Goal: Task Accomplishment & Management: Manage account settings

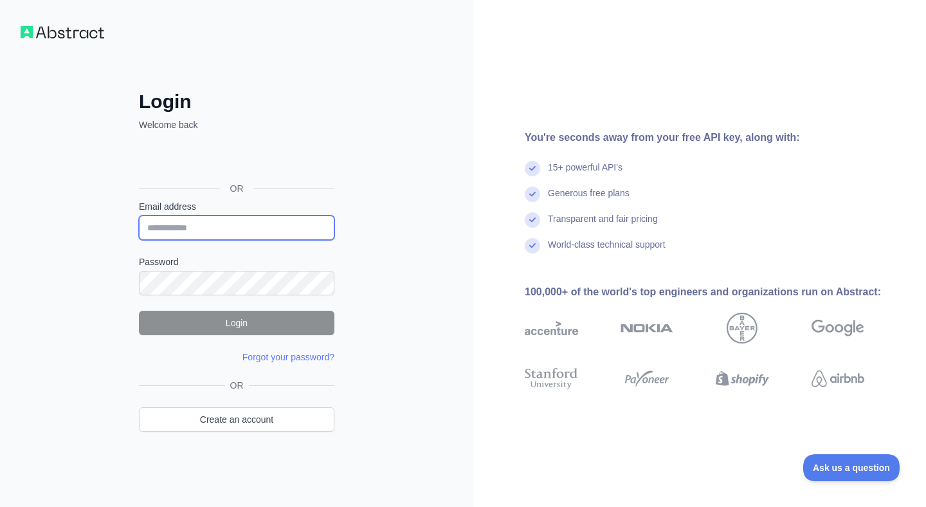
click at [191, 227] on input "Email address" at bounding box center [237, 227] width 196 height 24
click at [72, 314] on div "Login Welcome back OR Email address Password Login Forgot your password? Please…" at bounding box center [236, 253] width 473 height 507
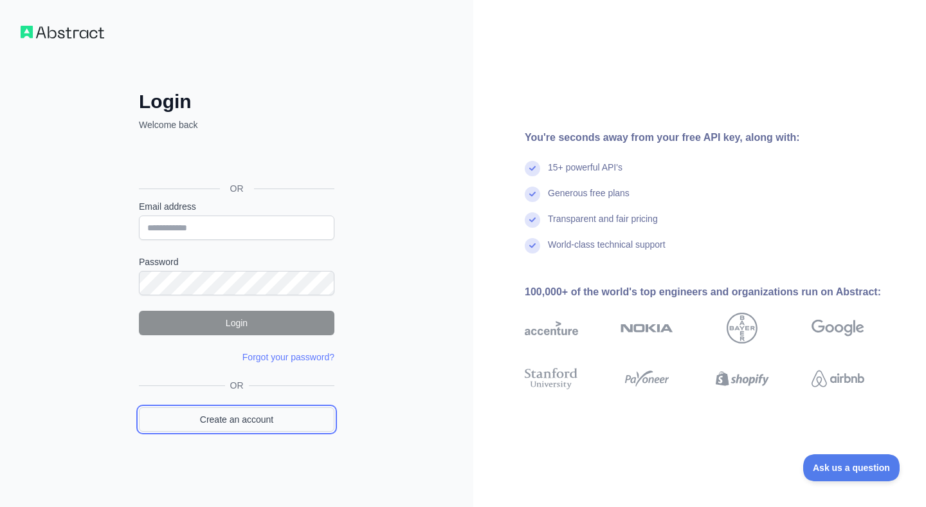
click at [208, 419] on link "Create an account" at bounding box center [237, 419] width 196 height 24
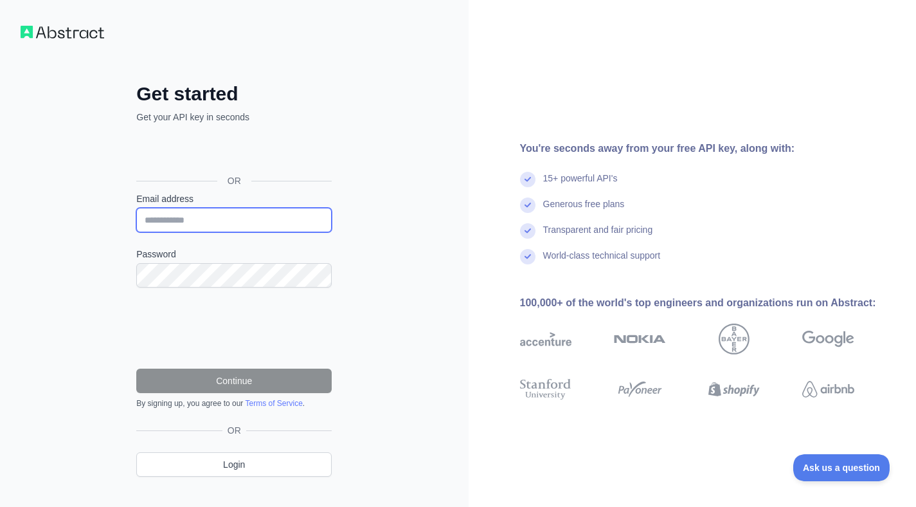
click at [261, 223] on input "Email address" at bounding box center [234, 220] width 196 height 24
type input "**********"
click at [190, 287] on form "**********" at bounding box center [234, 300] width 196 height 216
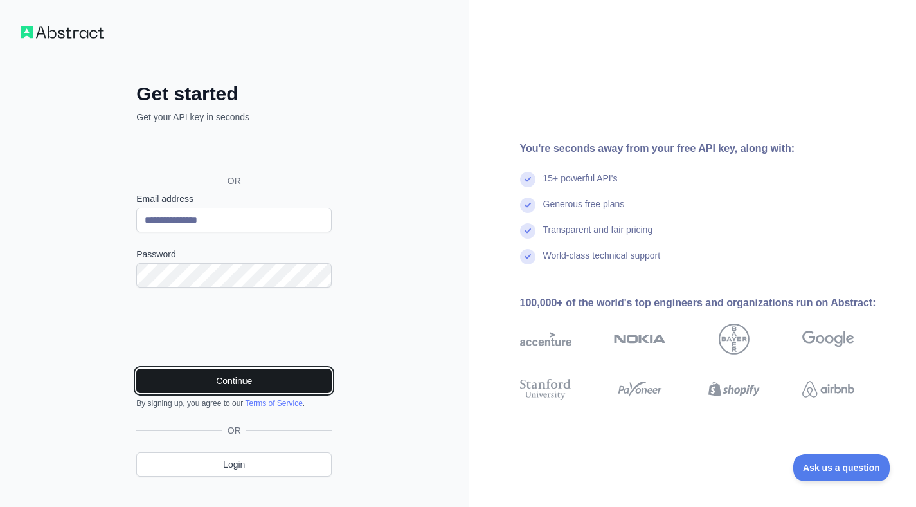
click at [196, 379] on button "Continue" at bounding box center [234, 381] width 196 height 24
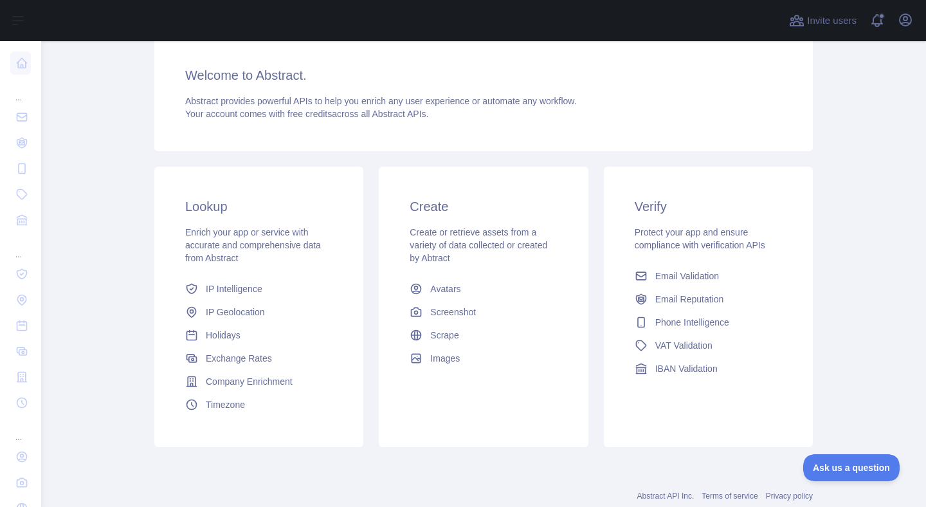
scroll to position [134, 0]
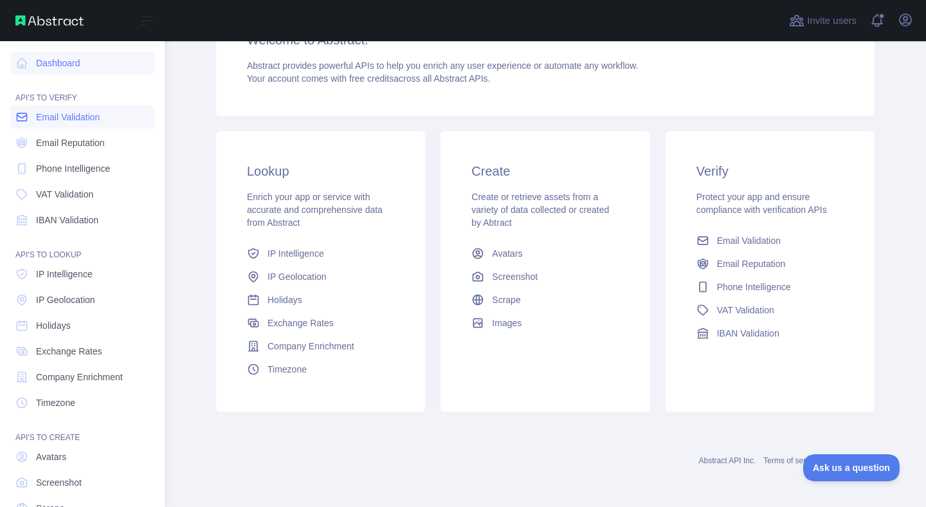
click at [57, 118] on span "Email Validation" at bounding box center [68, 117] width 64 height 13
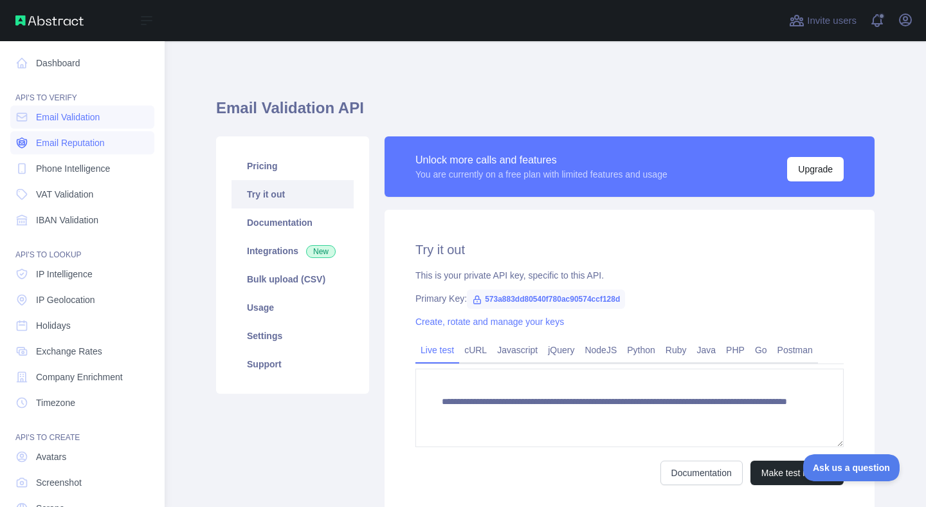
click at [57, 152] on link "Email Reputation" at bounding box center [82, 142] width 144 height 23
click at [59, 177] on link "Phone Intelligence" at bounding box center [82, 168] width 144 height 23
click at [62, 172] on span "Phone Intelligence" at bounding box center [73, 168] width 74 height 13
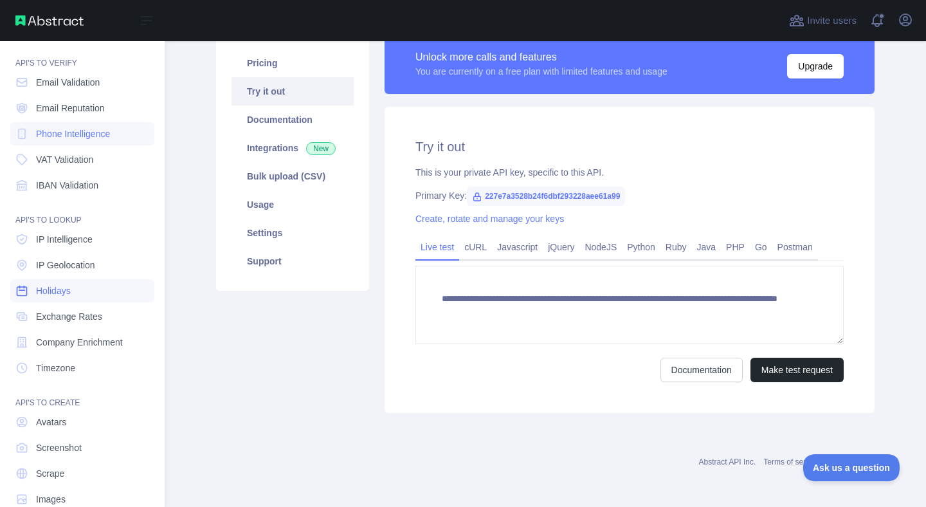
scroll to position [20, 0]
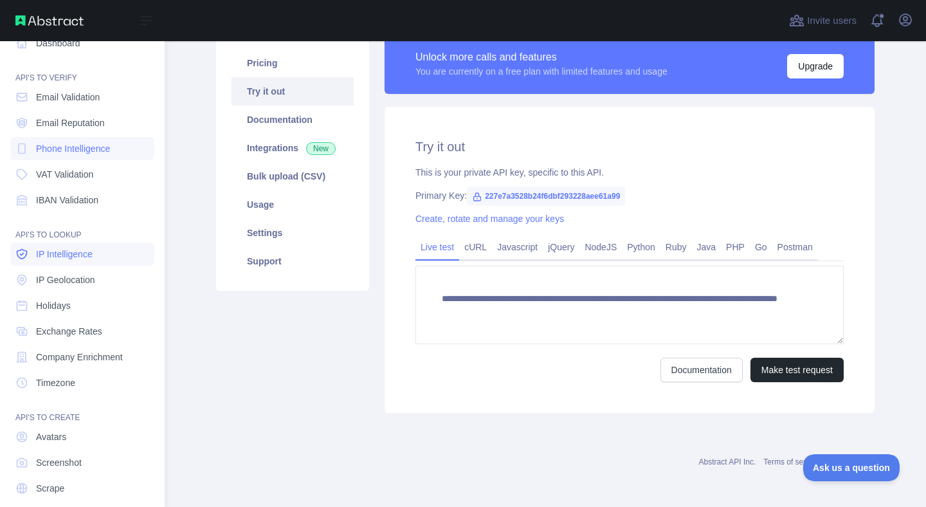
click at [93, 255] on span "IP Intelligence" at bounding box center [64, 254] width 57 height 13
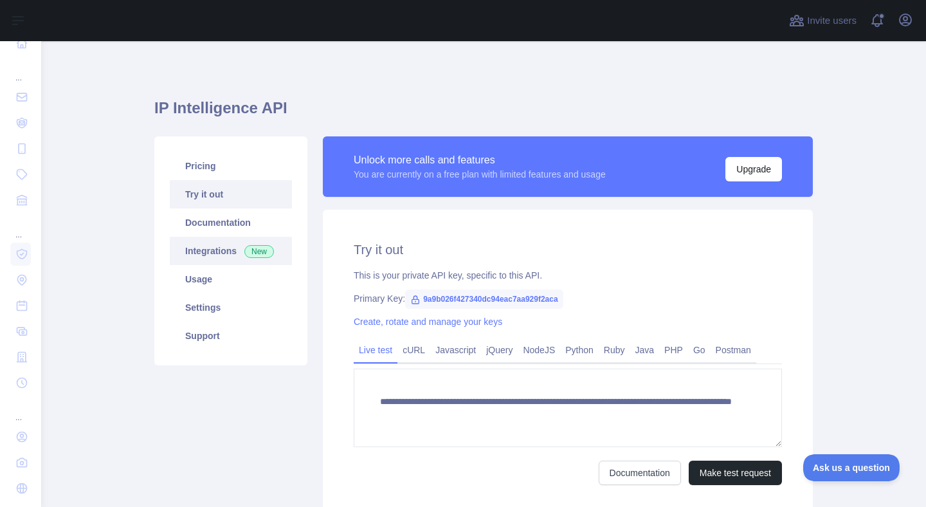
click at [244, 250] on span "New" at bounding box center [259, 251] width 30 height 13
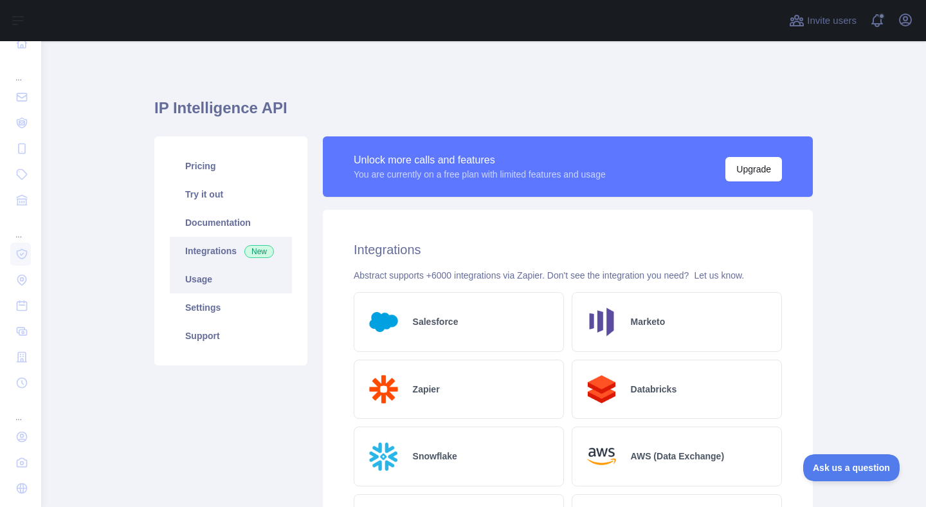
click at [212, 276] on link "Usage" at bounding box center [231, 279] width 122 height 28
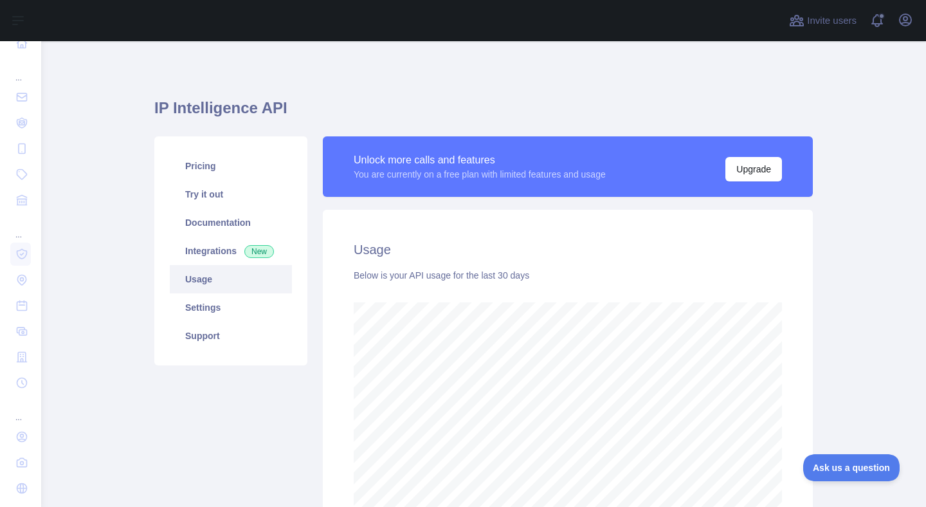
scroll to position [466, 875]
click at [210, 305] on link "Settings" at bounding box center [231, 307] width 122 height 28
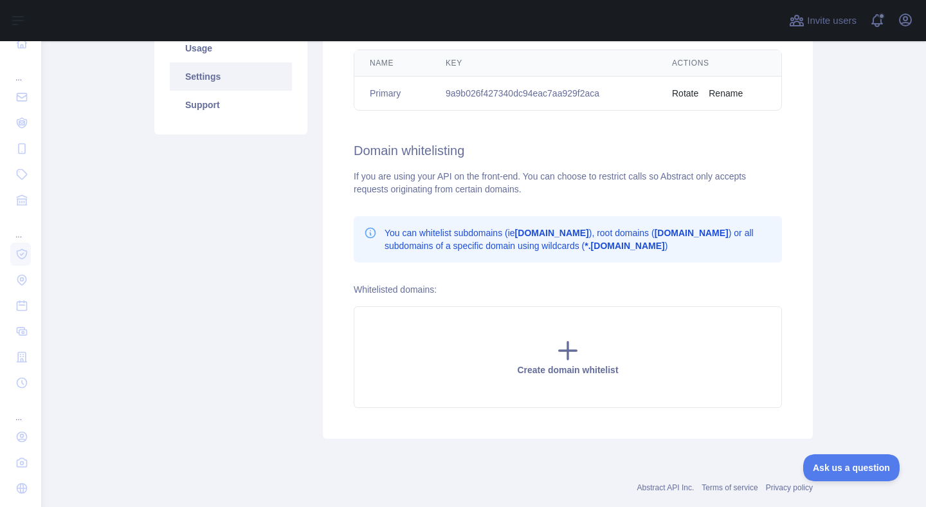
scroll to position [128, 0]
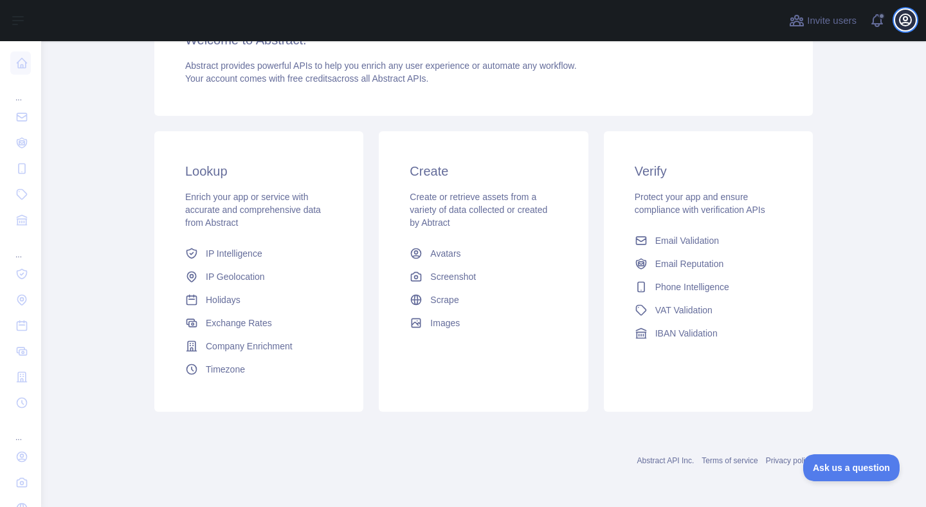
click at [906, 22] on icon "button" at bounding box center [906, 20] width 12 height 12
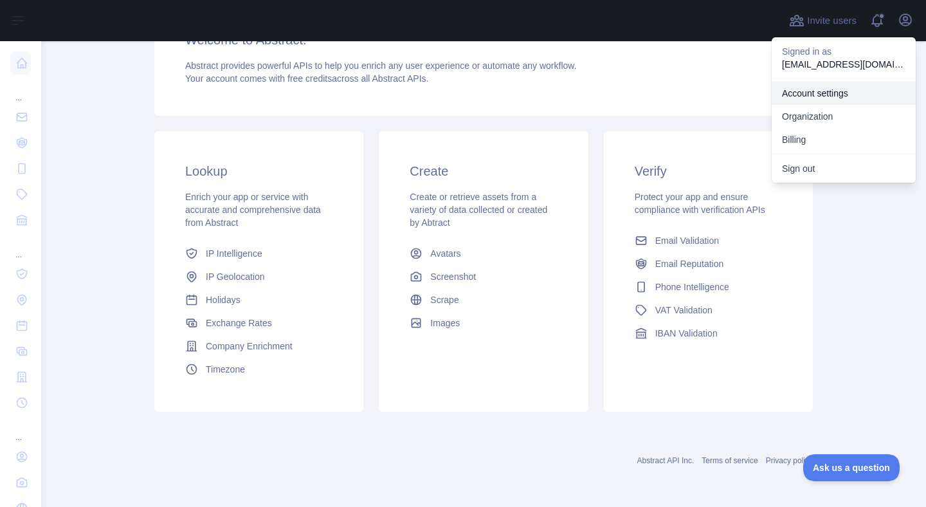
click at [823, 96] on link "Account settings" at bounding box center [844, 93] width 144 height 23
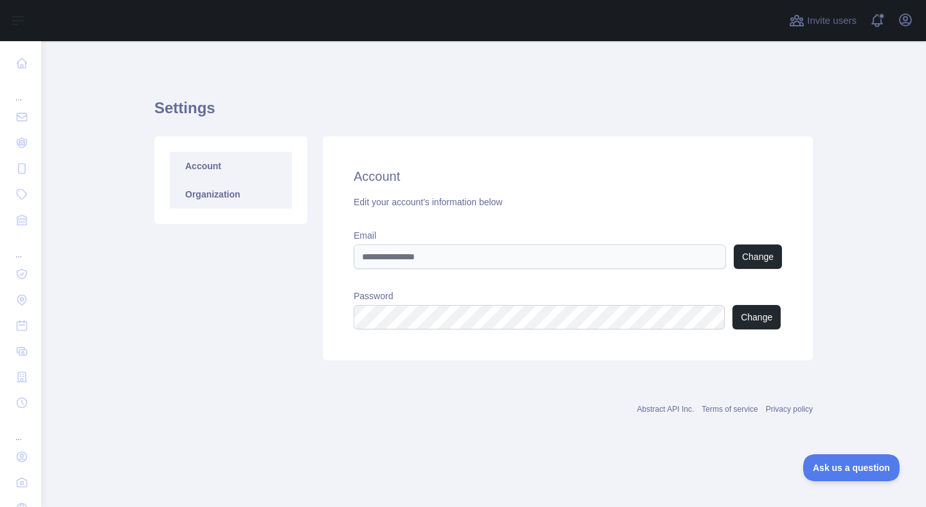
click at [253, 204] on link "Organization" at bounding box center [231, 194] width 122 height 28
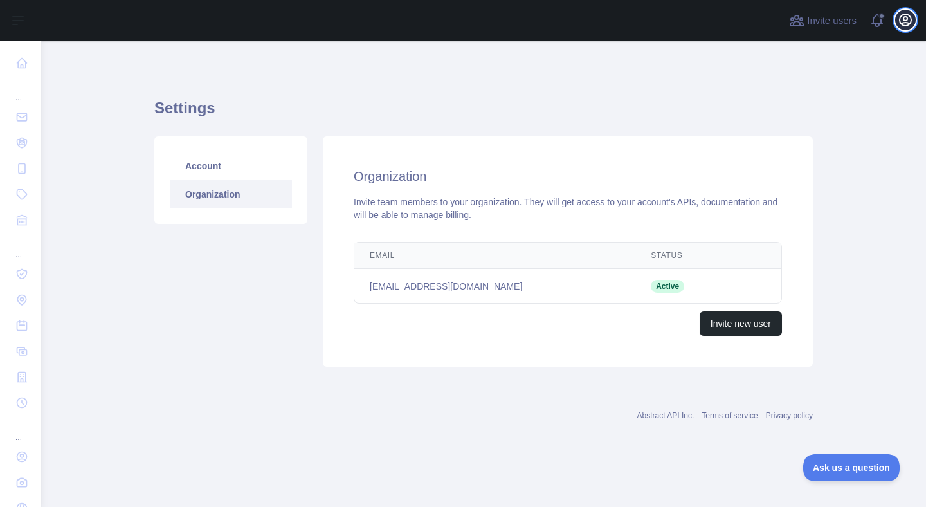
click at [906, 21] on icon "button" at bounding box center [906, 20] width 12 height 12
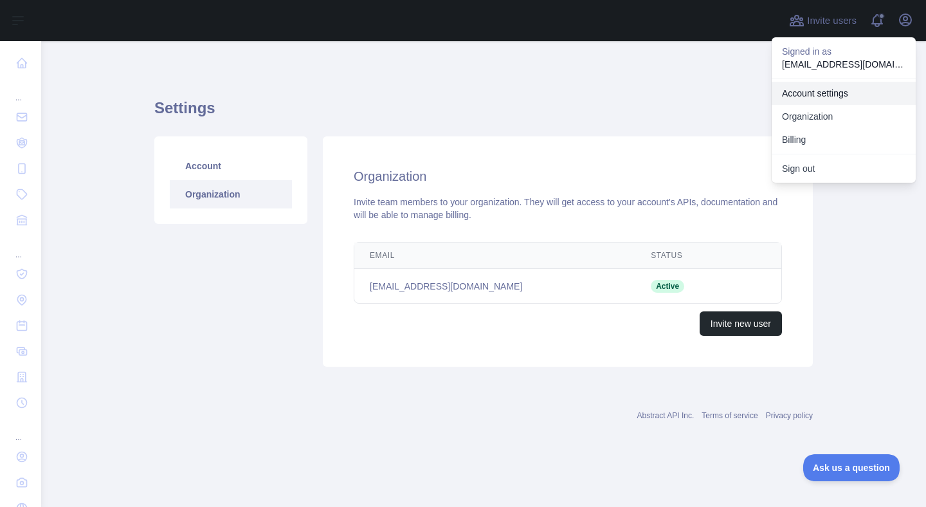
click at [821, 90] on link "Account settings" at bounding box center [844, 93] width 144 height 23
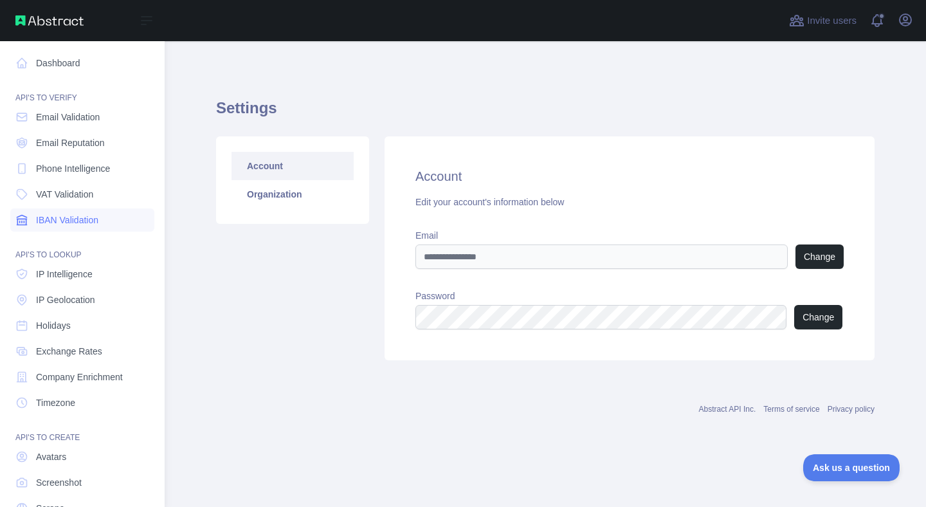
click at [77, 215] on span "IBAN Validation" at bounding box center [67, 220] width 62 height 13
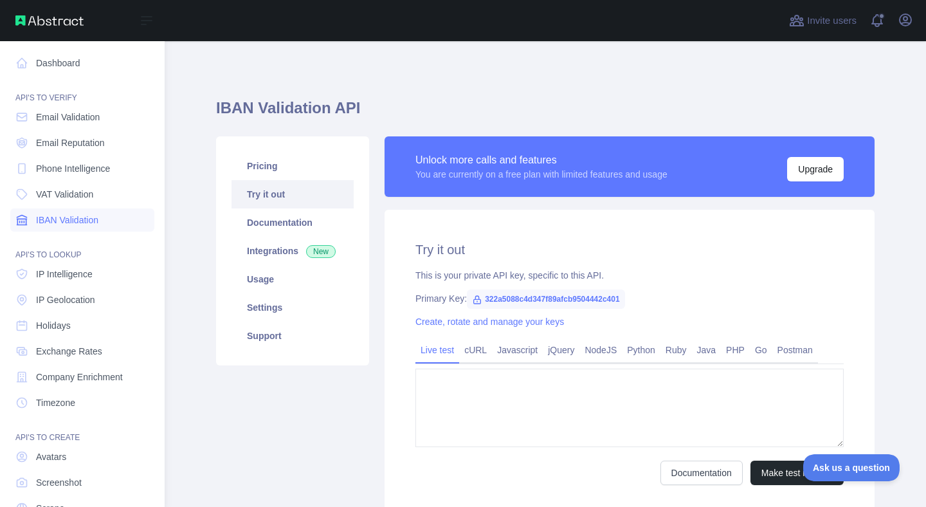
type textarea "**********"
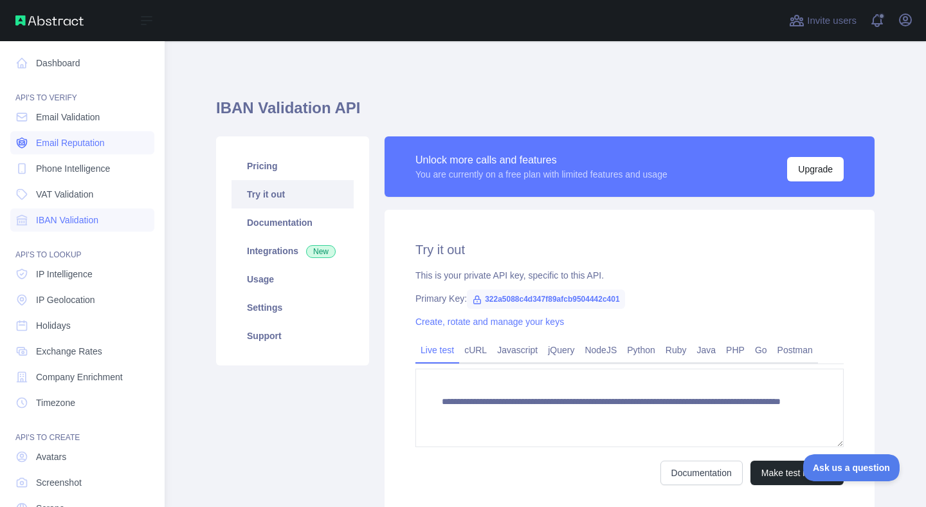
click at [62, 141] on span "Email Reputation" at bounding box center [70, 142] width 69 height 13
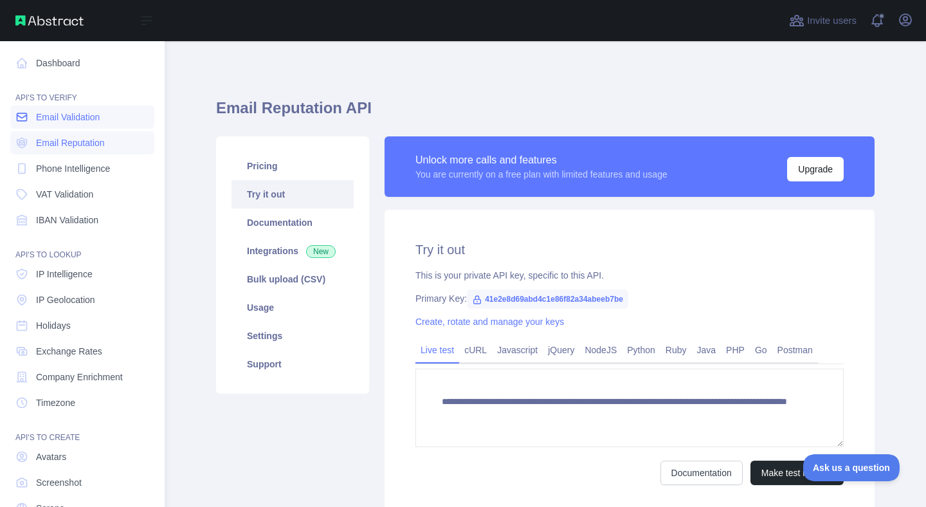
click at [73, 127] on link "Email Validation" at bounding box center [82, 116] width 144 height 23
click at [69, 145] on span "Email Reputation" at bounding box center [70, 142] width 69 height 13
click at [71, 159] on link "Phone Intelligence" at bounding box center [82, 168] width 144 height 23
click at [73, 188] on span "VAT Validation" at bounding box center [64, 194] width 57 height 13
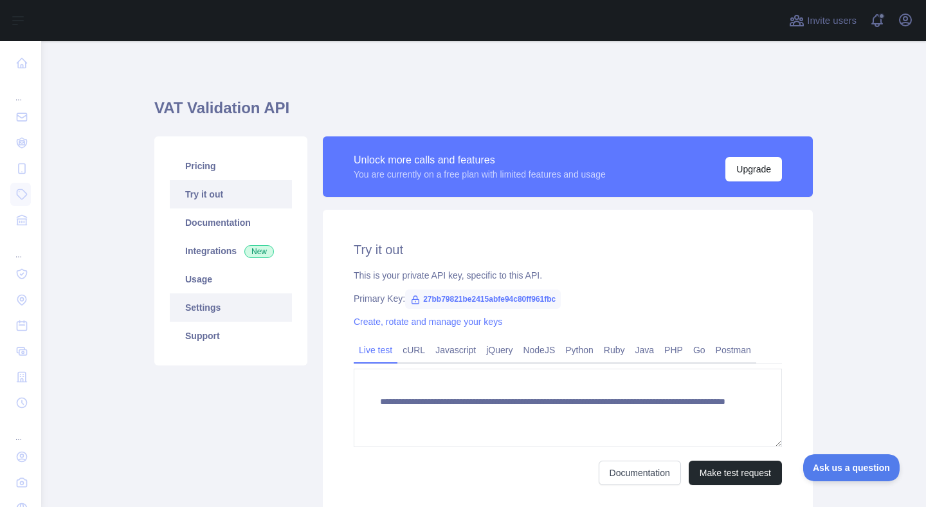
click at [248, 305] on link "Settings" at bounding box center [231, 307] width 122 height 28
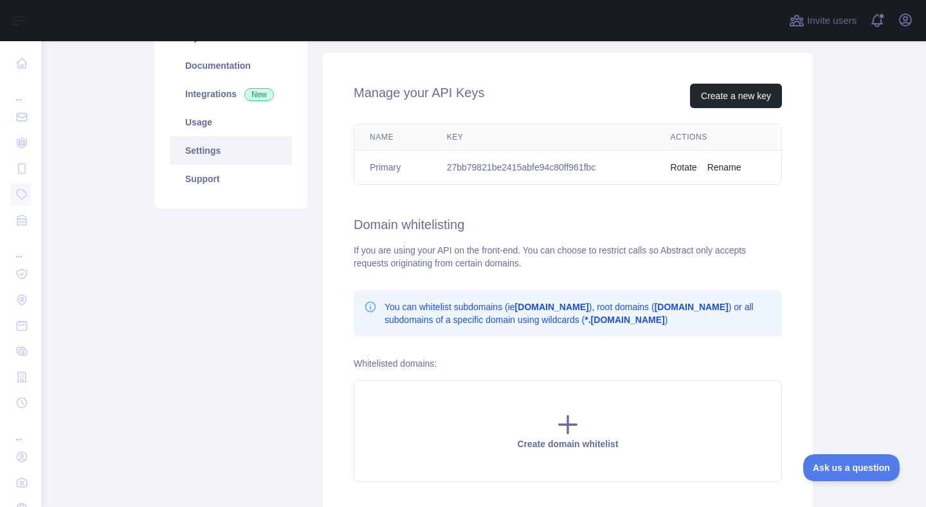
scroll to position [185, 0]
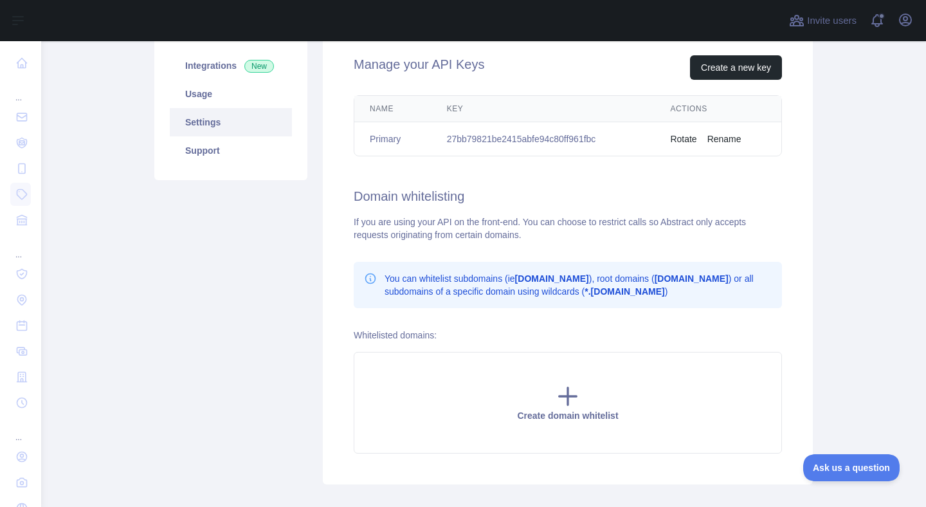
click at [567, 134] on td "27bb79821be2415abfe94c80ff961fbc" at bounding box center [544, 139] width 224 height 34
copy td "27bb79821be2415abfe94c80ff961fbc"
